Goal: Transaction & Acquisition: Purchase product/service

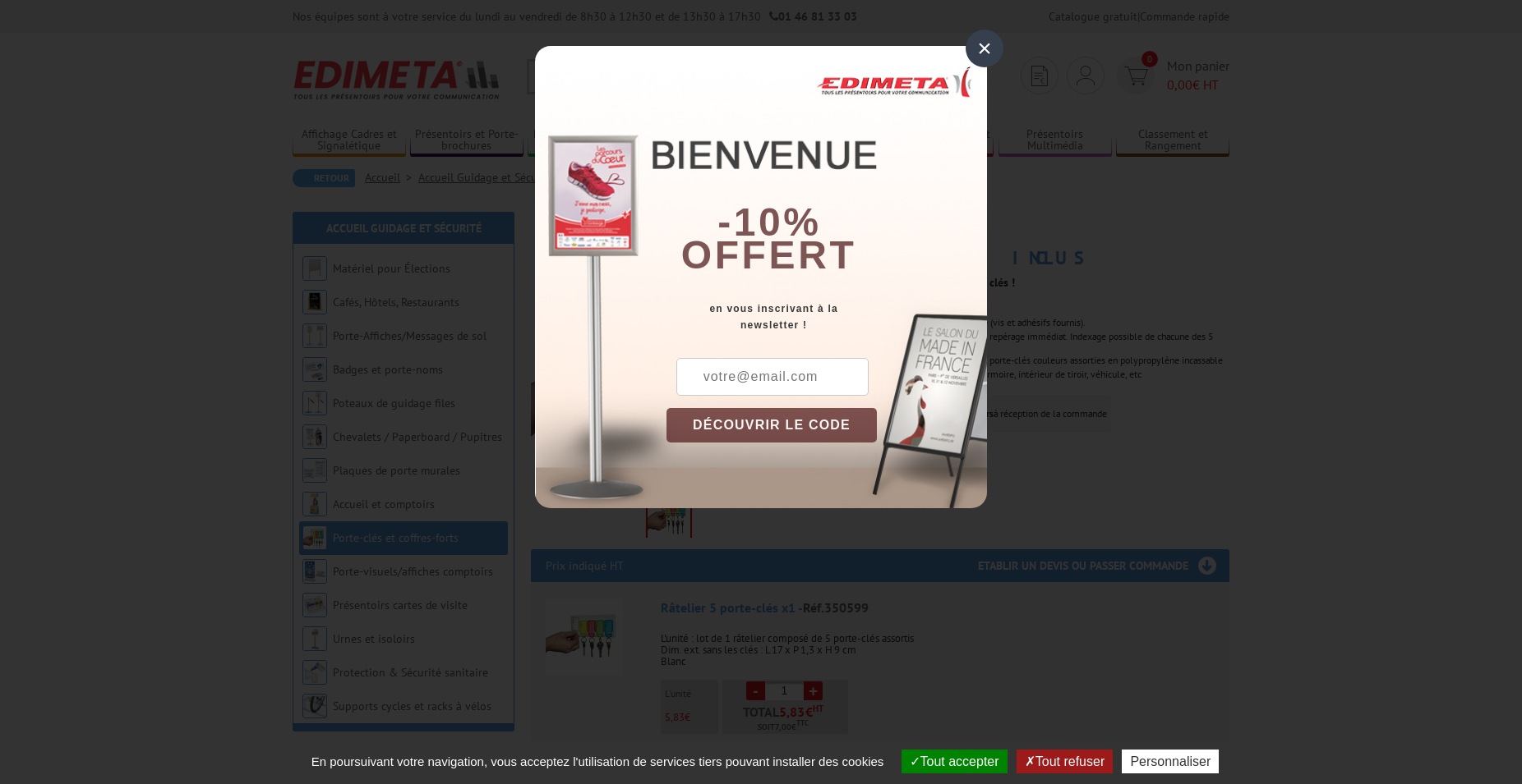
click at [806, 433] on button "DÉCOUVRIR LE CODE" at bounding box center [771, 426] width 210 height 35
click at [982, 43] on div "×" at bounding box center [985, 49] width 38 height 38
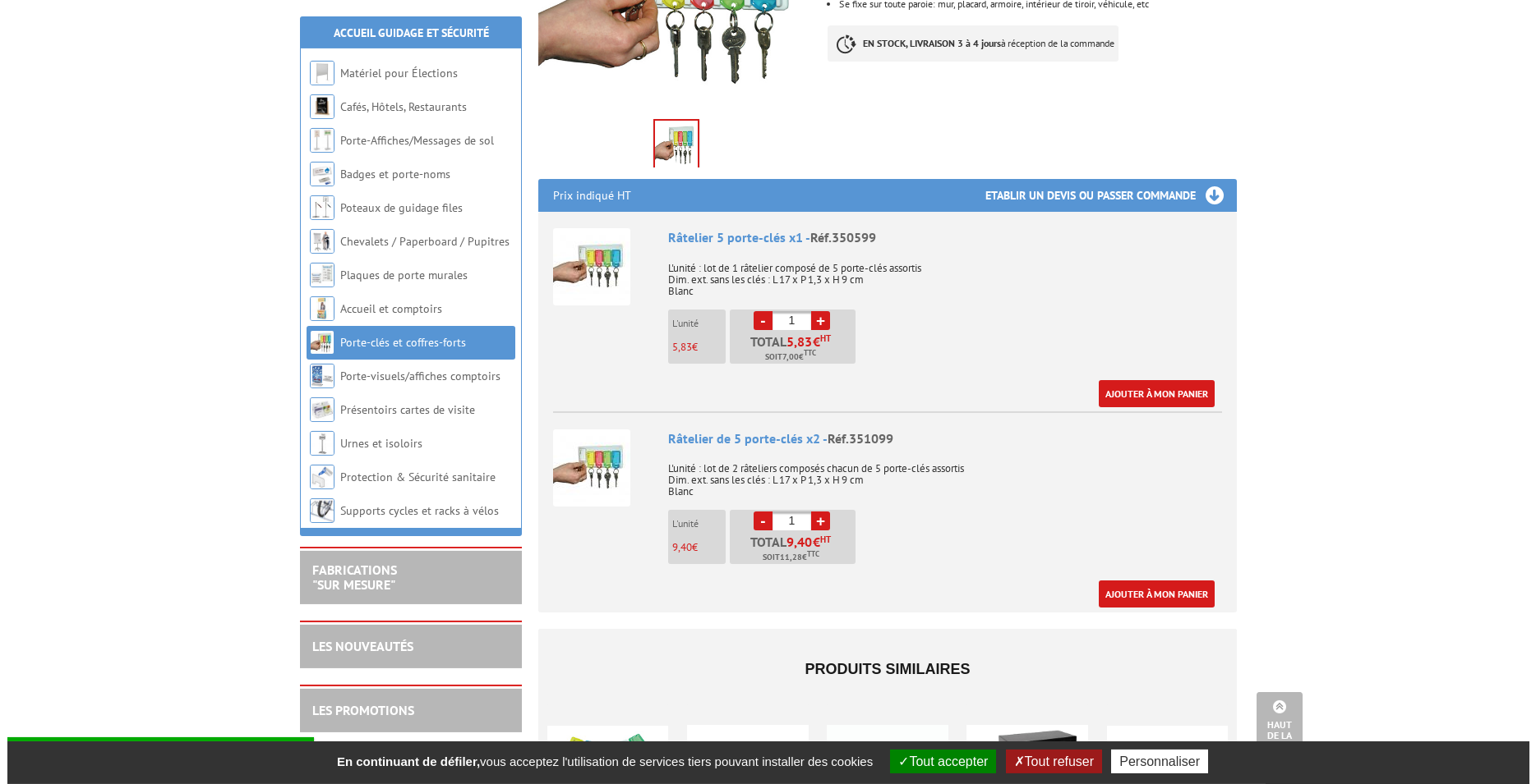
scroll to position [351, 0]
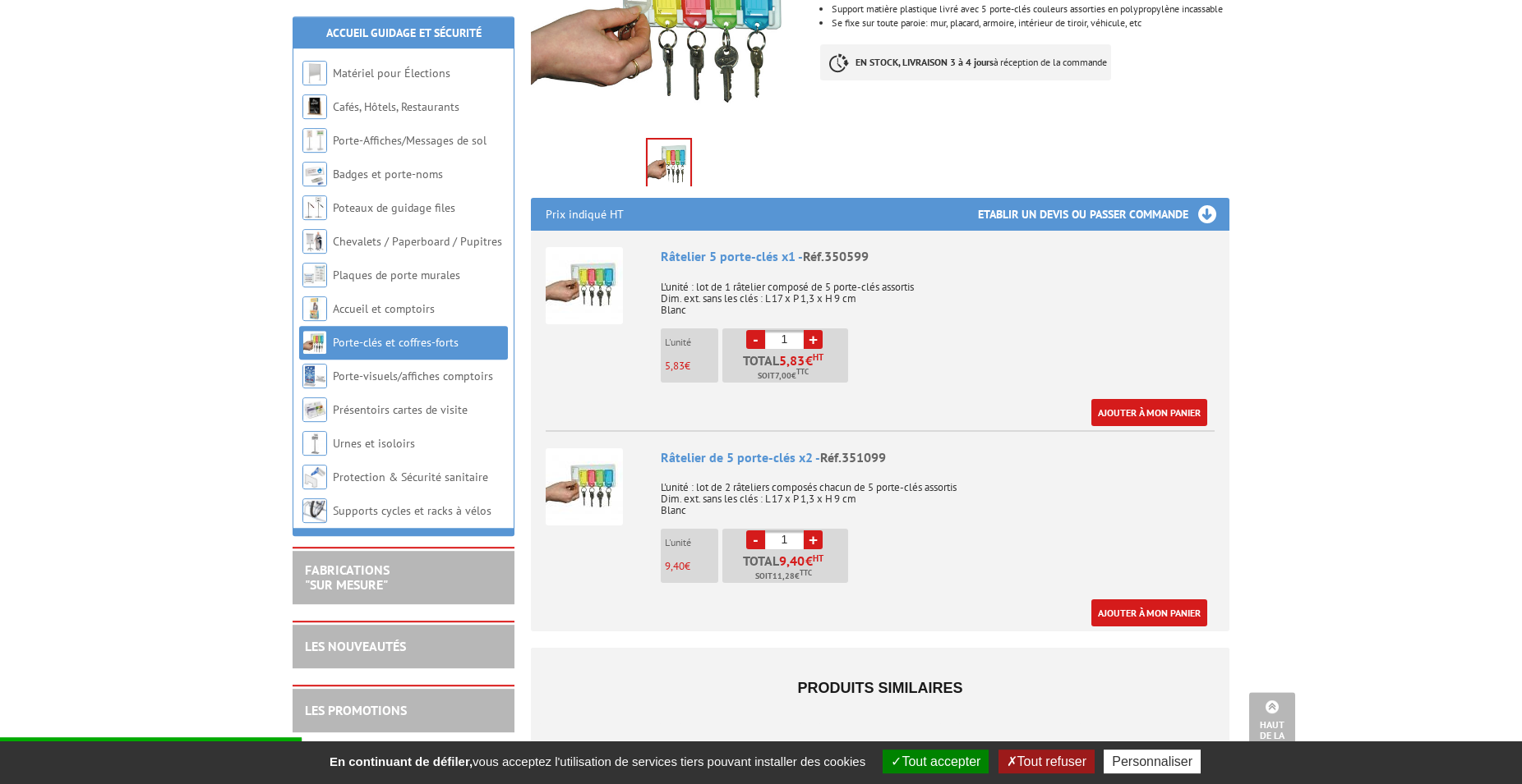
click at [889, 527] on div "Râtelier de 5 porte-clés x2 - Réf.351099 L'unité : lot de 2 râteliers composés …" at bounding box center [937, 538] width 554 height 179
click at [901, 566] on div "Râtelier de 5 porte-clés x2 - Réf.351099 L'unité : lot de 2 râteliers composés …" at bounding box center [937, 538] width 554 height 179
click at [1125, 610] on link "Ajouter à mon panier" at bounding box center [1149, 612] width 116 height 27
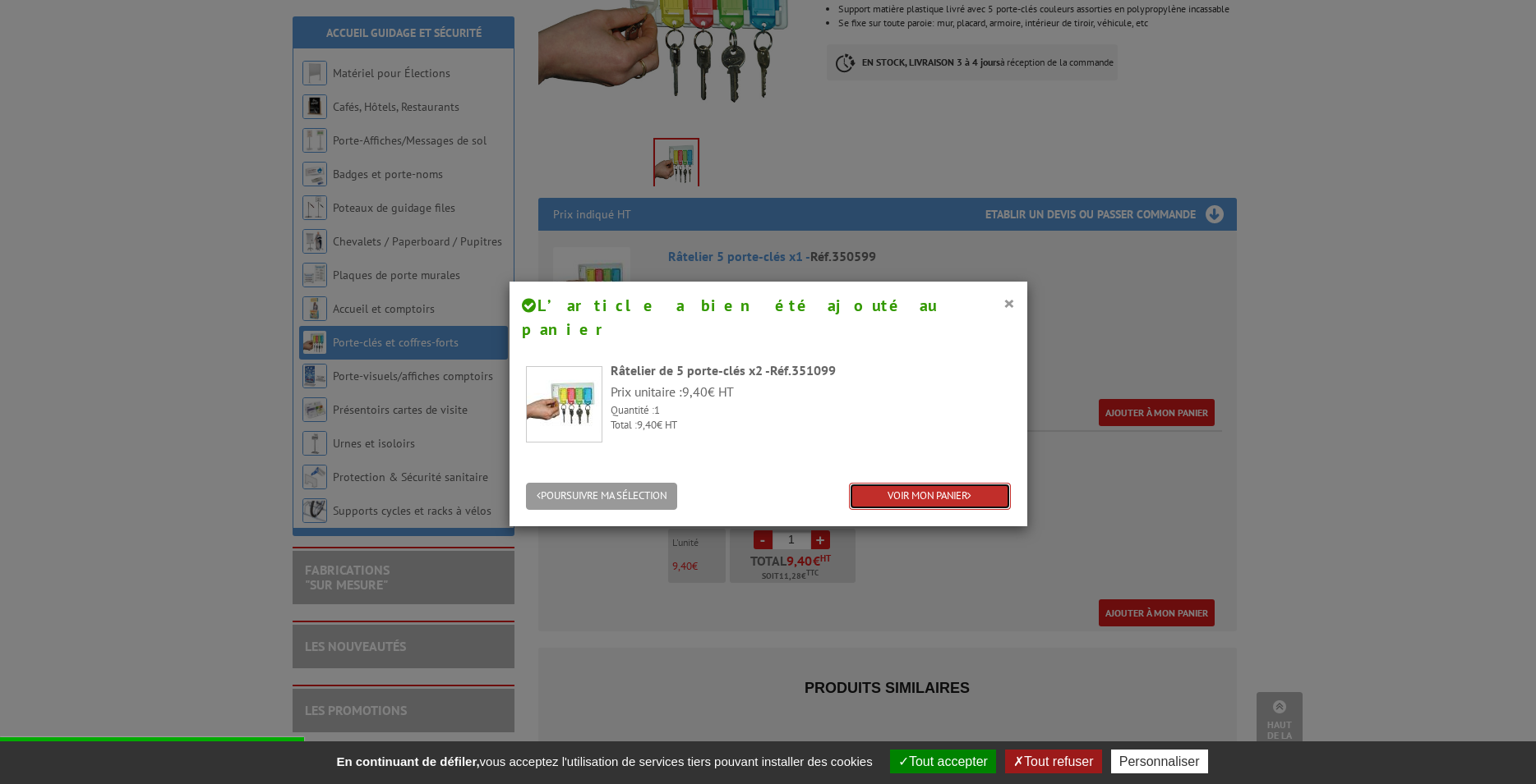
click at [922, 483] on link "VOIR MON PANIER" at bounding box center [929, 496] width 162 height 27
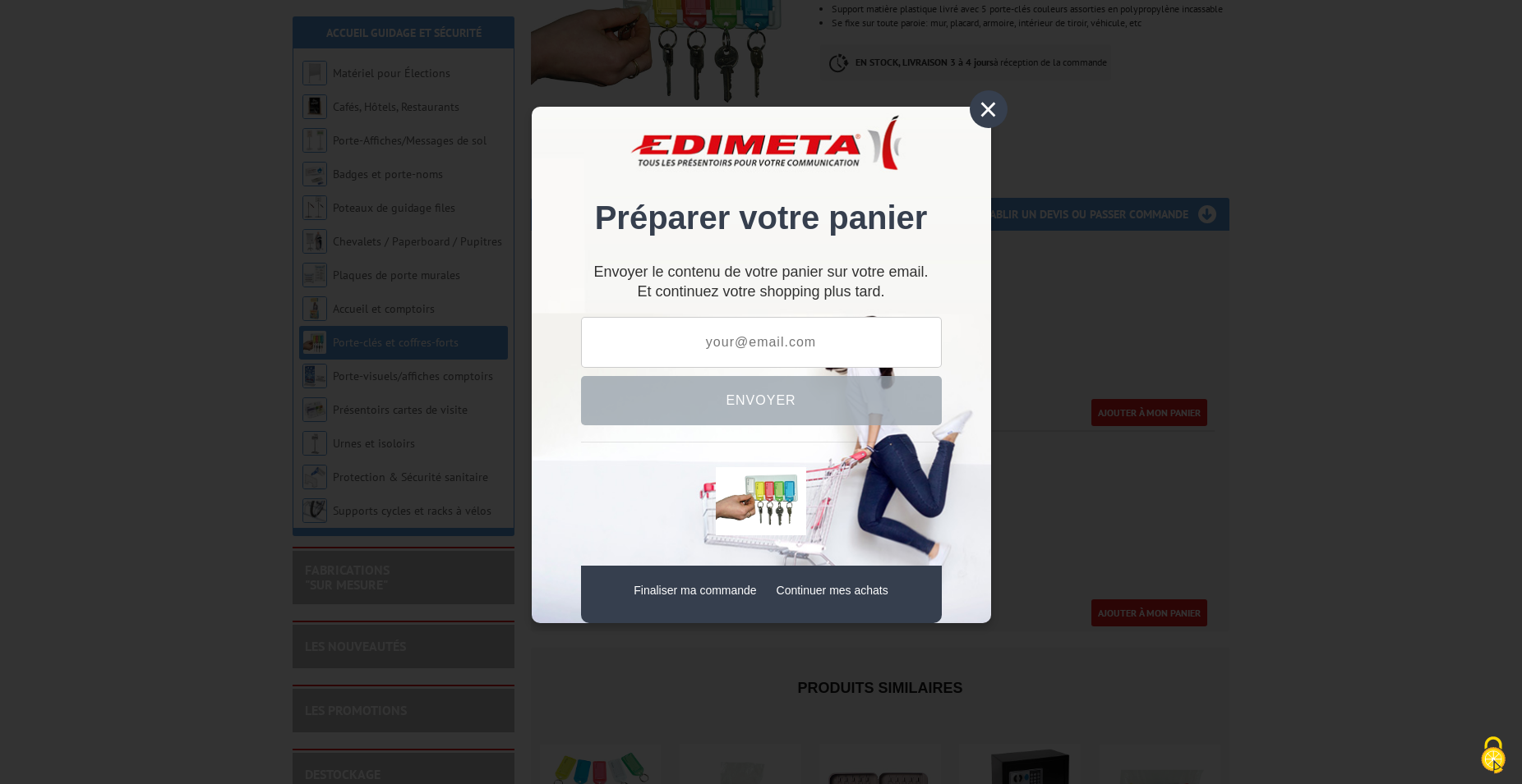
scroll to position [351, 0]
